Goal: Task Accomplishment & Management: Complete application form

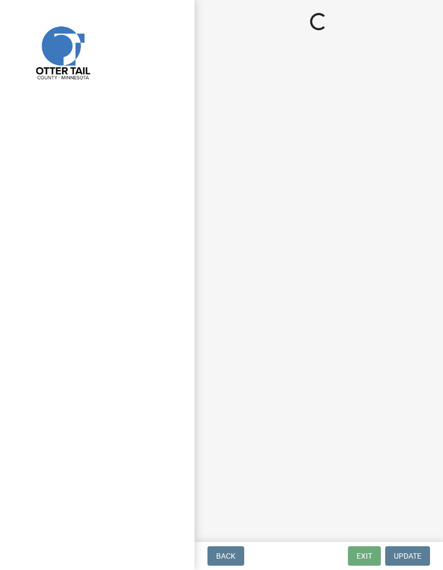
select select "710d5f49-2663-4e73-9718-d0c4e189f5ed"
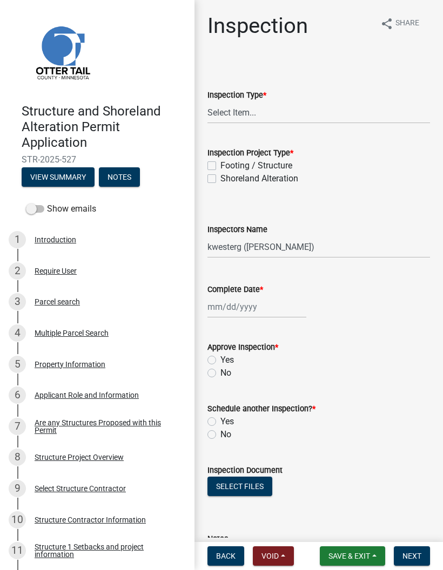
click at [365, 560] on span "Save & Exit" at bounding box center [349, 556] width 42 height 9
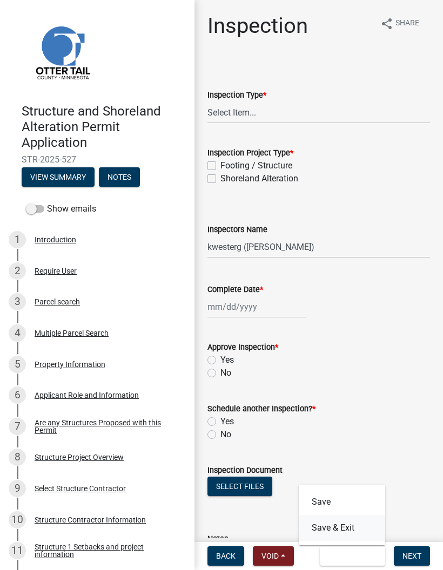
click at [360, 534] on button "Save & Exit" at bounding box center [342, 528] width 86 height 26
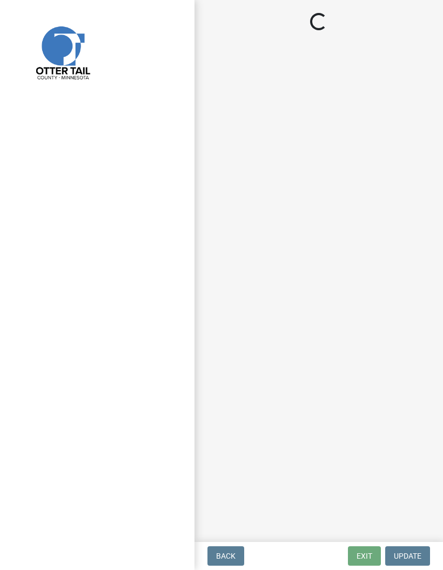
select select "710d5f49-2663-4e73-9718-d0c4e189f5ed"
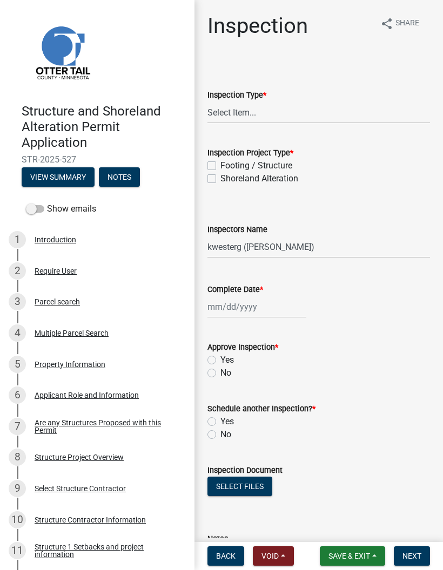
click at [366, 550] on button "Save & Exit" at bounding box center [352, 556] width 65 height 19
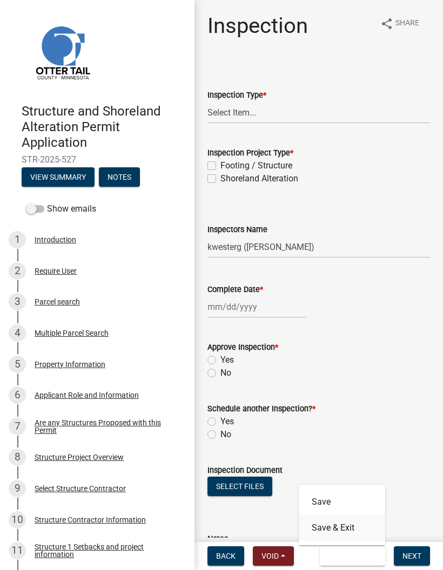
click at [364, 529] on button "Save & Exit" at bounding box center [342, 528] width 86 height 26
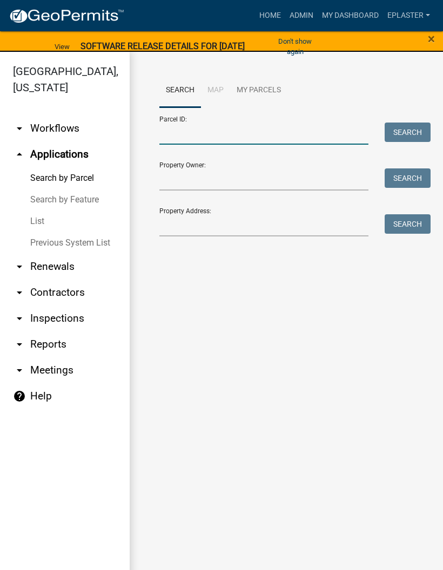
click at [253, 123] on input "Parcel ID:" at bounding box center [263, 134] width 209 height 22
click at [245, 134] on input "Parcel ID:" at bounding box center [263, 134] width 209 height 22
paste input "29000990578000"
type input "29000990578000"
click at [400, 125] on button "Search" at bounding box center [408, 132] width 46 height 19
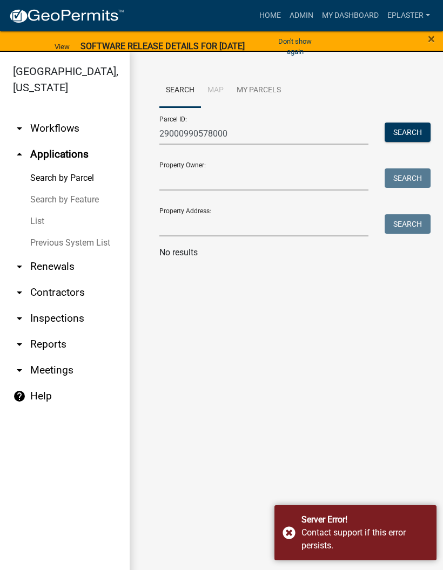
click at [410, 129] on button "Search" at bounding box center [408, 132] width 46 height 19
click at [323, 539] on div "Contact support if this error persists." at bounding box center [364, 540] width 127 height 26
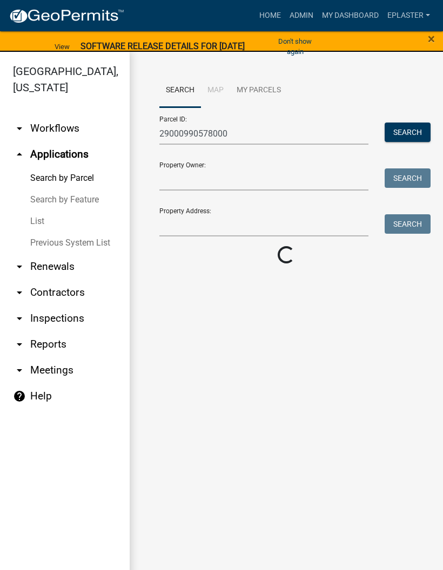
click at [369, 361] on main "Search Map My Parcels Parcel ID: 29000990578000 Search Property Owner: Search P…" at bounding box center [286, 318] width 313 height 532
click at [297, 44] on button "Don't show again" at bounding box center [295, 46] width 58 height 28
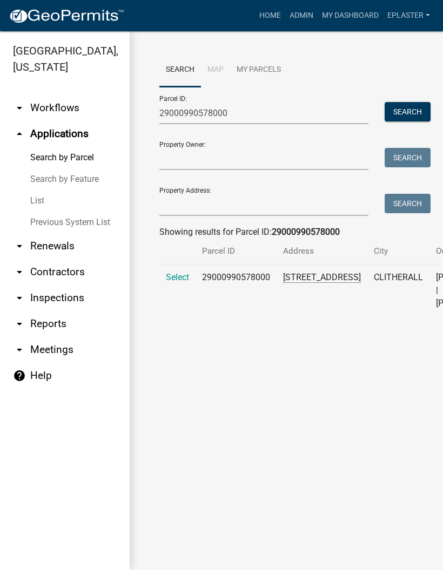
click at [189, 283] on span "Select" at bounding box center [177, 277] width 23 height 10
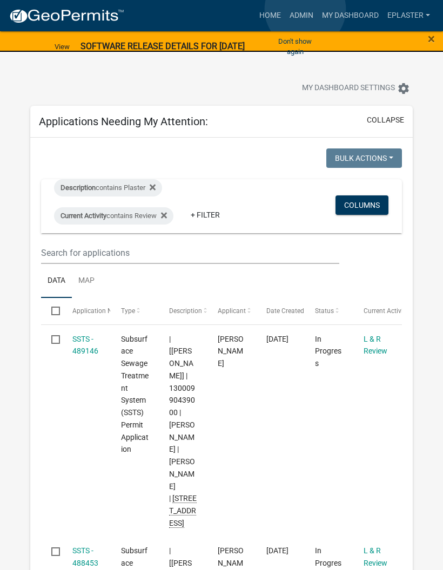
click at [305, 9] on link "Admin" at bounding box center [301, 15] width 32 height 21
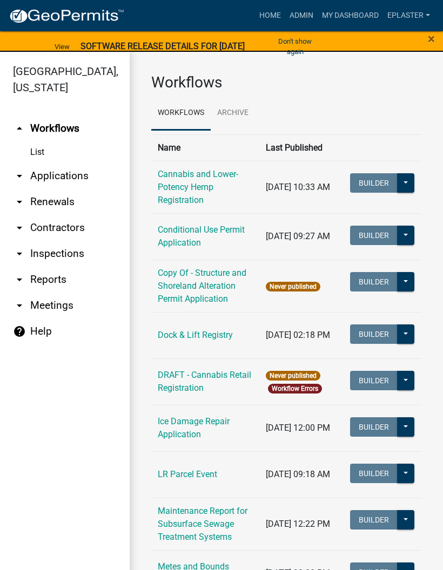
click at [75, 177] on link "arrow_drop_down Applications" at bounding box center [65, 176] width 130 height 26
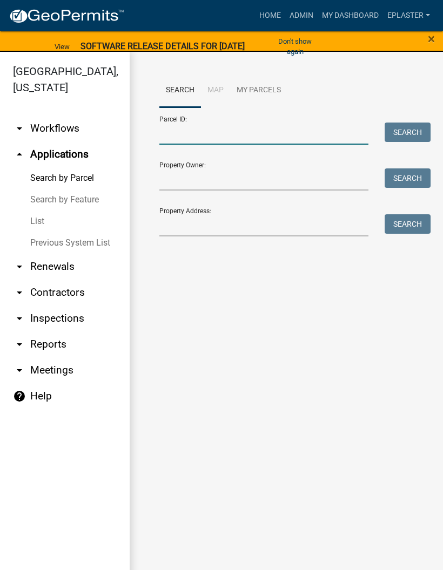
click at [266, 123] on input "Parcel ID:" at bounding box center [263, 134] width 209 height 22
click at [273, 127] on input "Parcel ID:" at bounding box center [263, 134] width 209 height 22
paste input "29000990578000"
type input "29000990578000"
click at [419, 126] on button "Search" at bounding box center [408, 132] width 46 height 19
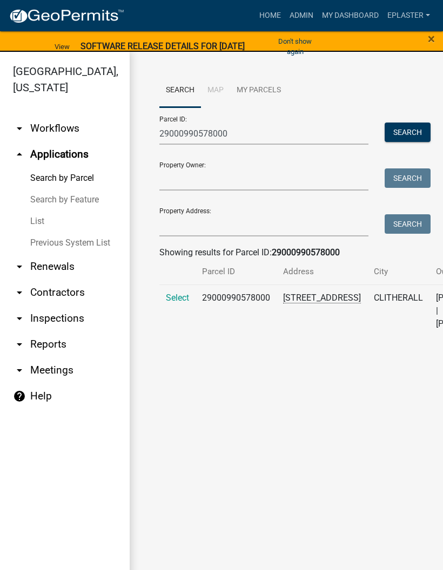
click at [183, 303] on span "Select" at bounding box center [177, 298] width 23 height 10
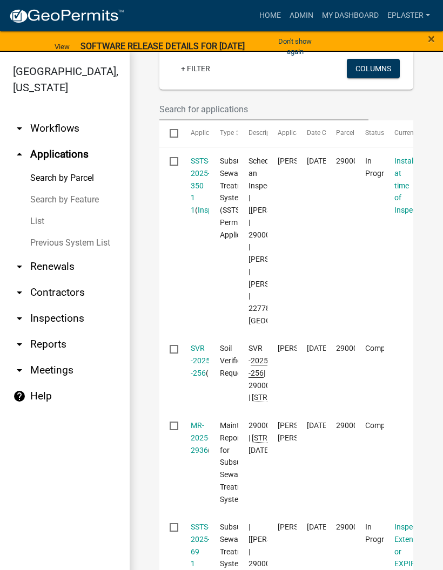
scroll to position [321, 0]
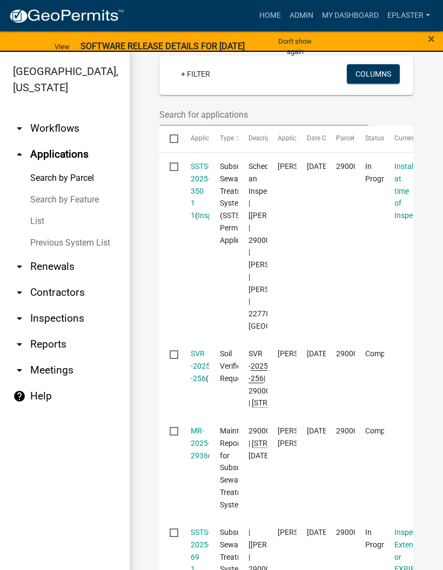
click at [201, 207] on link "SSTS-2025-350 1 1" at bounding box center [200, 191] width 19 height 58
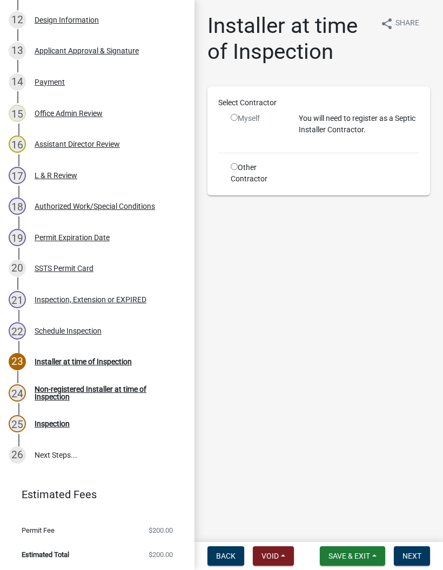
scroll to position [562, 0]
click at [149, 204] on div "Authorized Work/Special Conditions" at bounding box center [95, 207] width 120 height 8
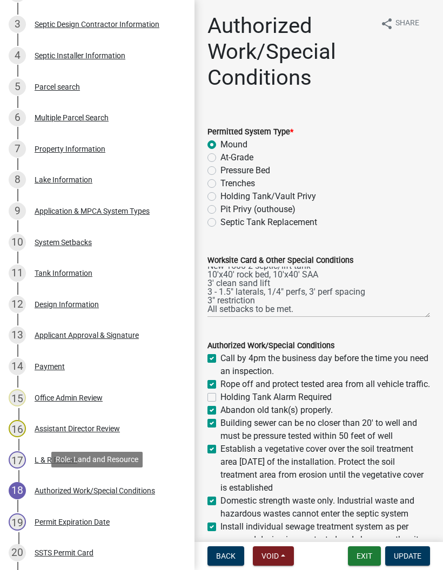
scroll to position [278, 0]
click at [124, 307] on div "12 Design Information" at bounding box center [93, 304] width 169 height 17
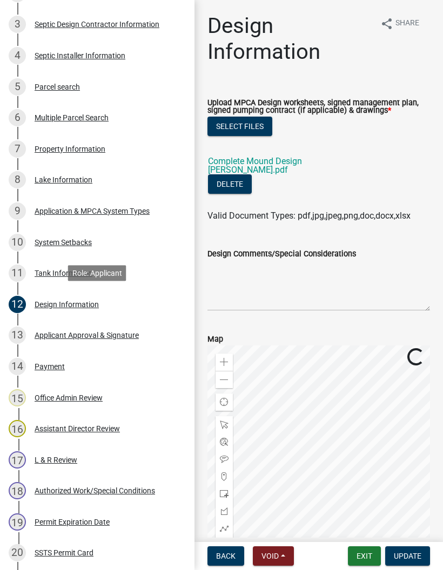
click at [302, 165] on link "Complete Mound Design Watkins.pdf" at bounding box center [255, 165] width 94 height 19
